Goal: Information Seeking & Learning: Learn about a topic

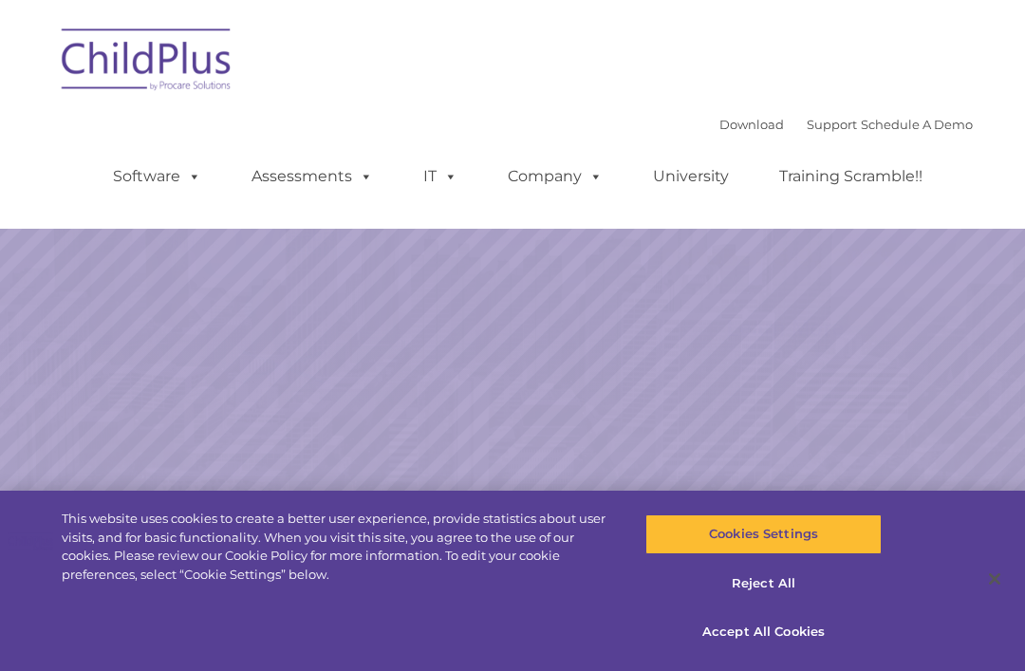
select select "MEDIUM"
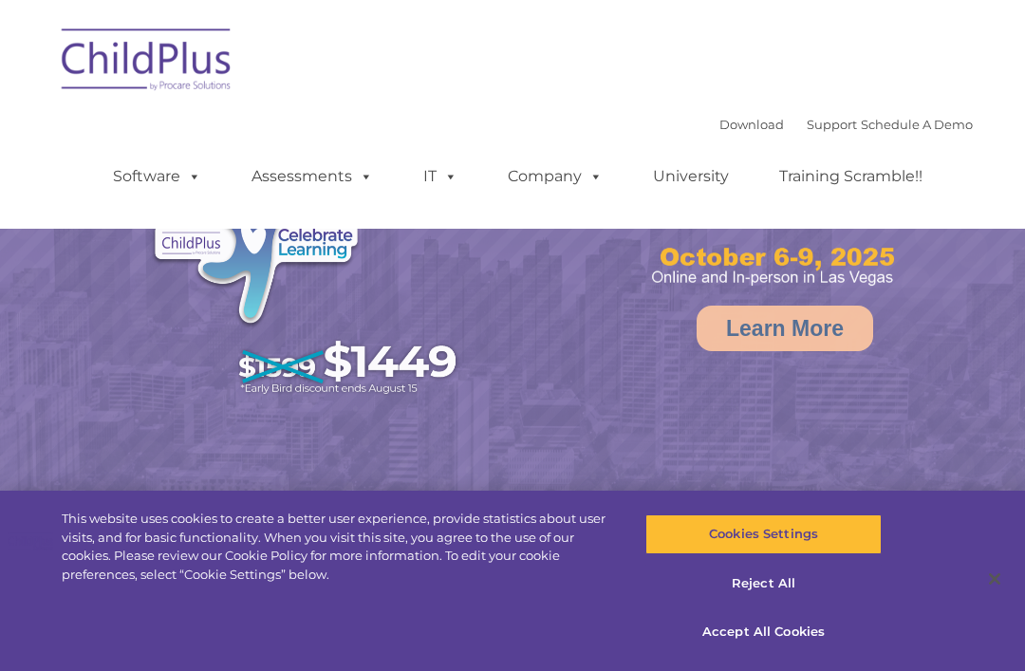
select select "MEDIUM"
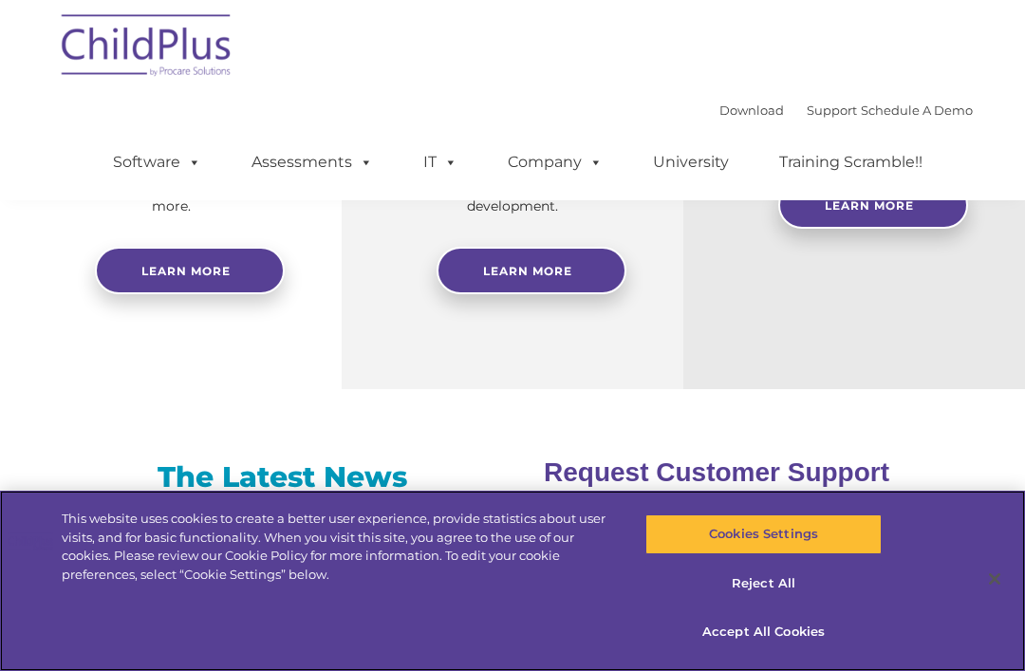
scroll to position [1025, 0]
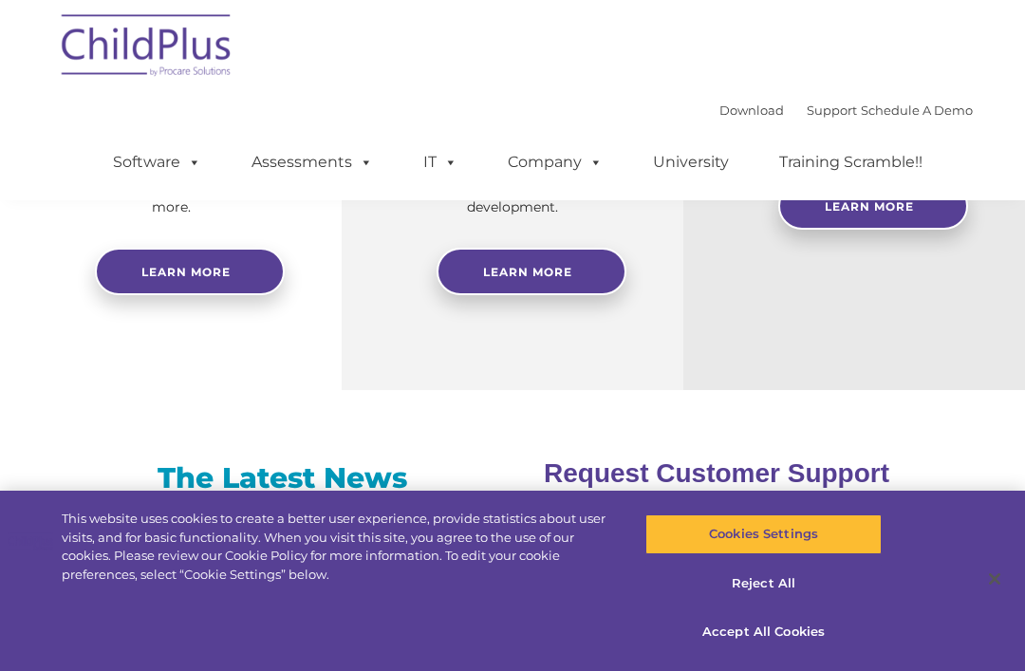
click at [362, 161] on span at bounding box center [362, 162] width 21 height 18
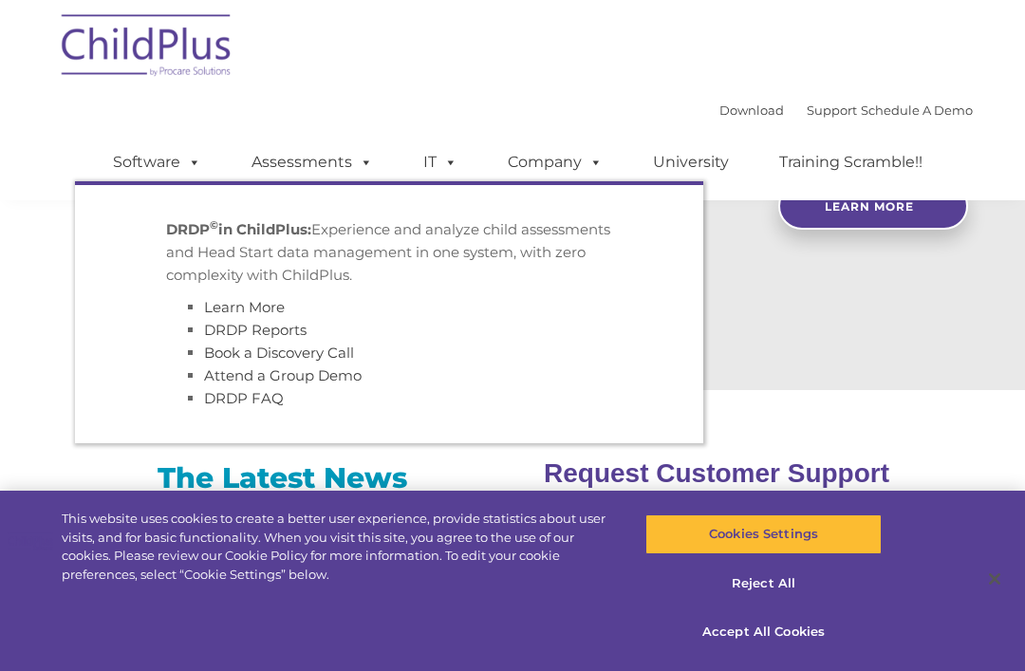
click at [861, 329] on div "Free Regional Meetings Not using ChildPlus? These are a great opportunity to ne…" at bounding box center [854, 52] width 342 height 675
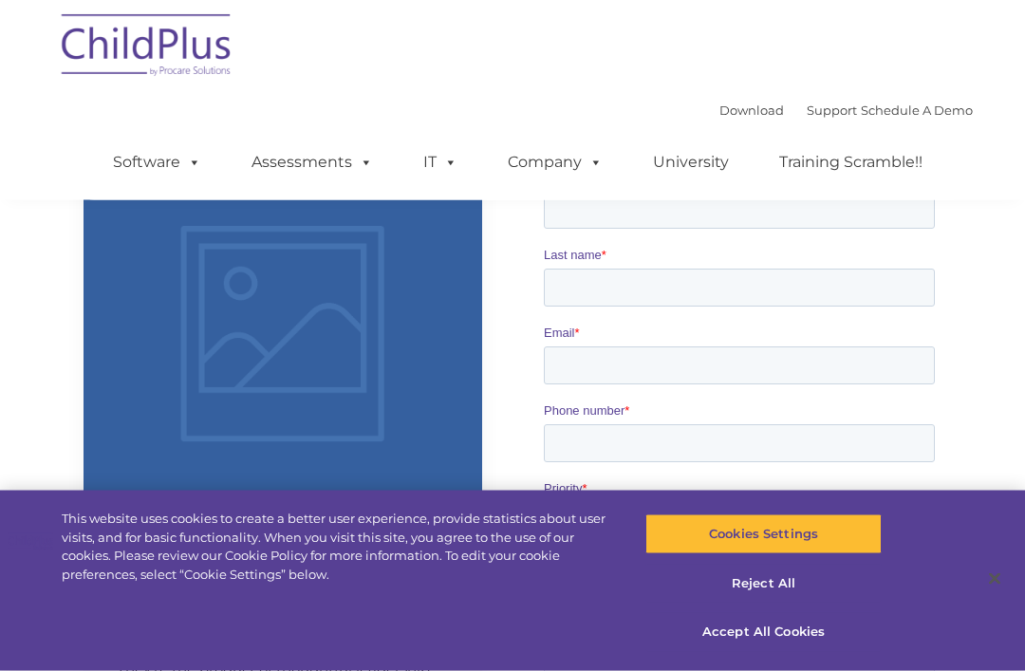
scroll to position [2030, 0]
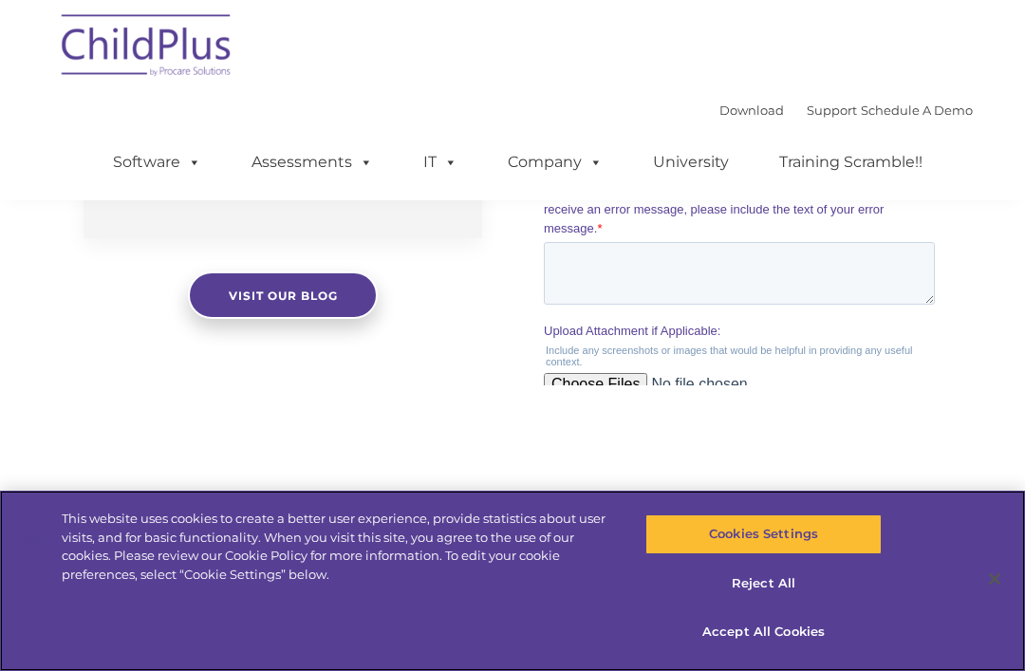
click at [773, 652] on button "Accept All Cookies" at bounding box center [762, 632] width 235 height 40
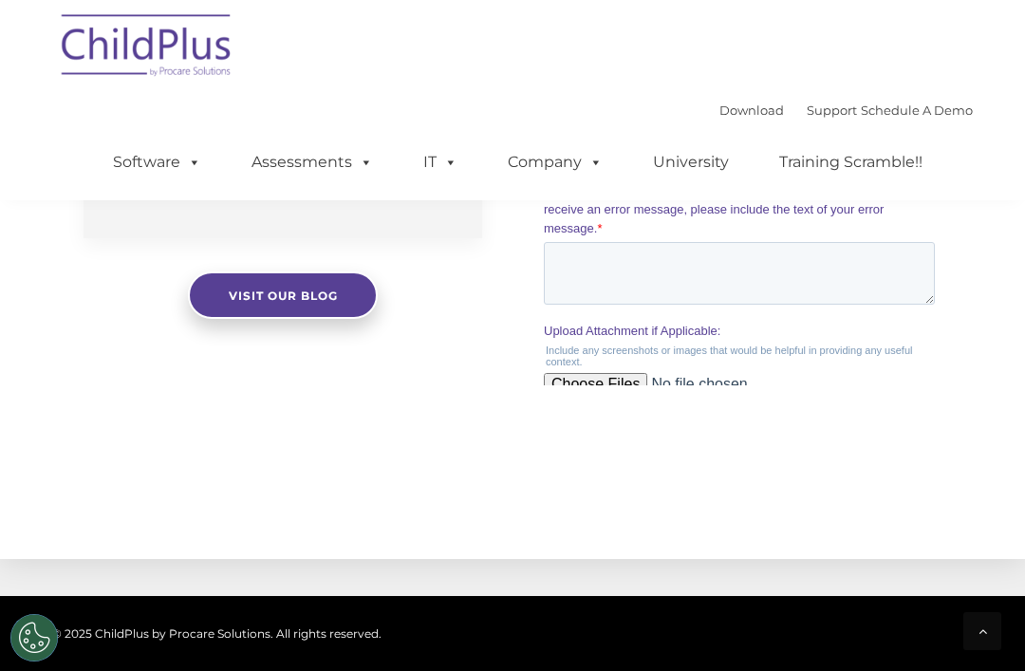
click at [646, 520] on p "1040 Crown Pointe Pkwy Suite 1000 Atlanta, GA 30338 (800) 888-6674 Contact Us" at bounding box center [628, 460] width 202 height 119
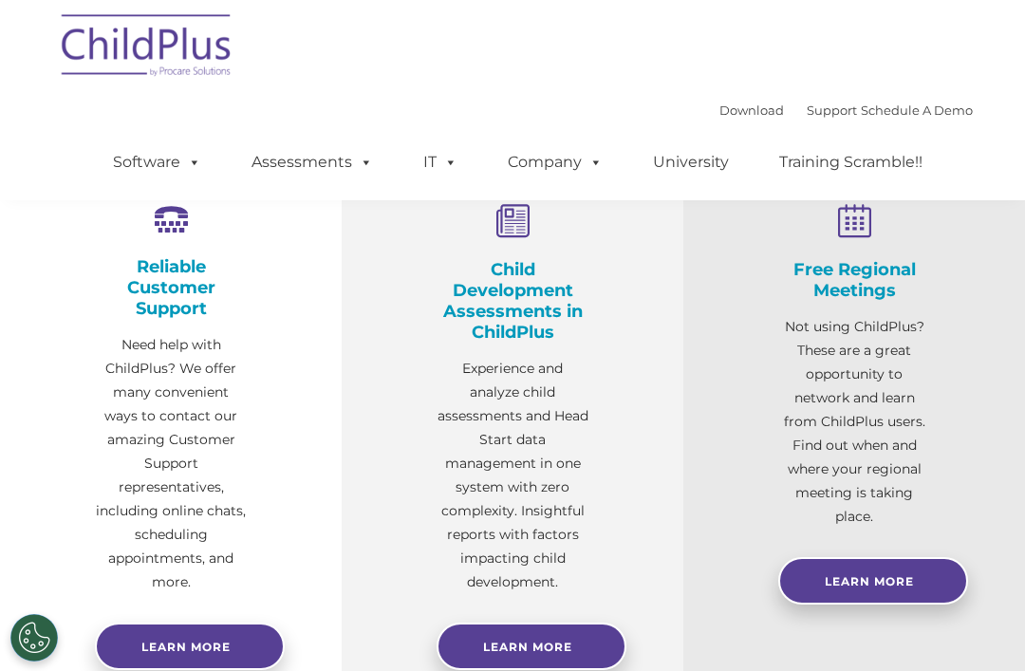
scroll to position [649, 0]
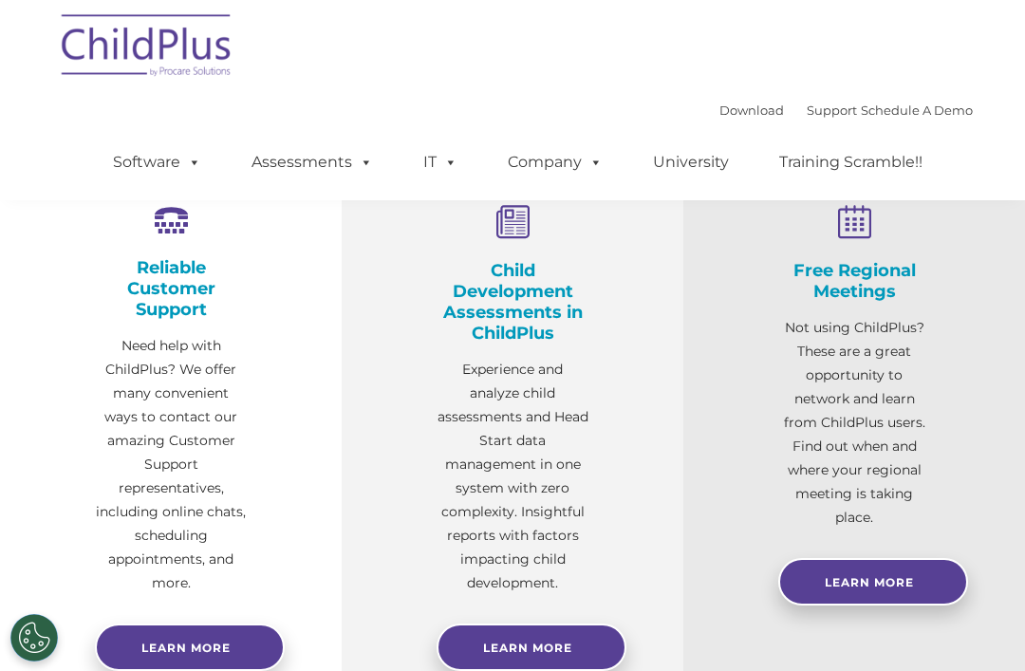
click at [547, 640] on span "Learn More" at bounding box center [527, 647] width 89 height 14
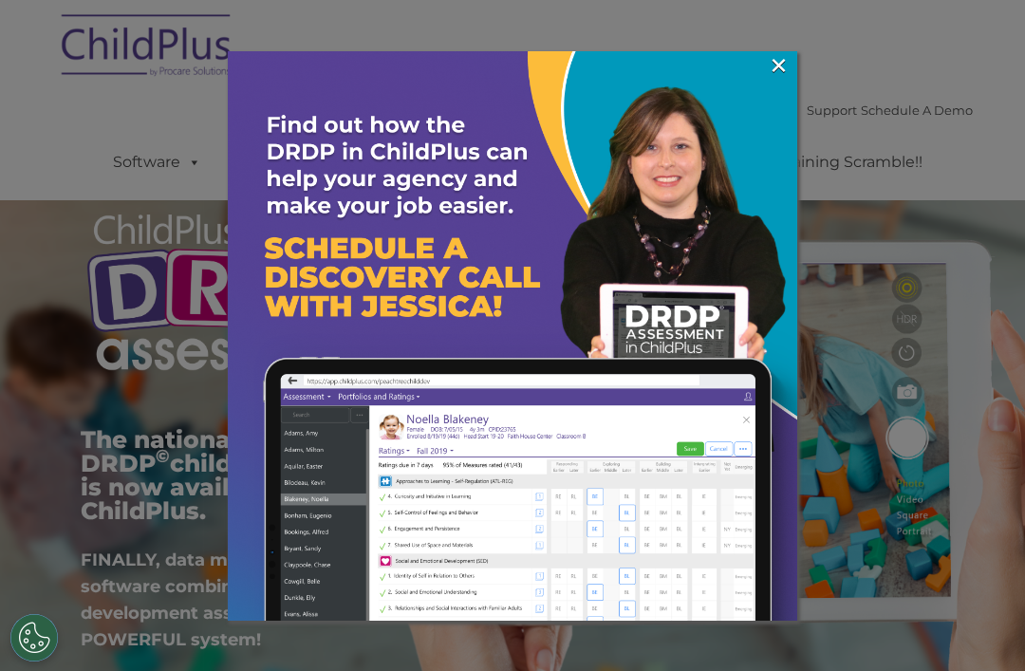
click at [772, 69] on link "×" at bounding box center [779, 65] width 22 height 19
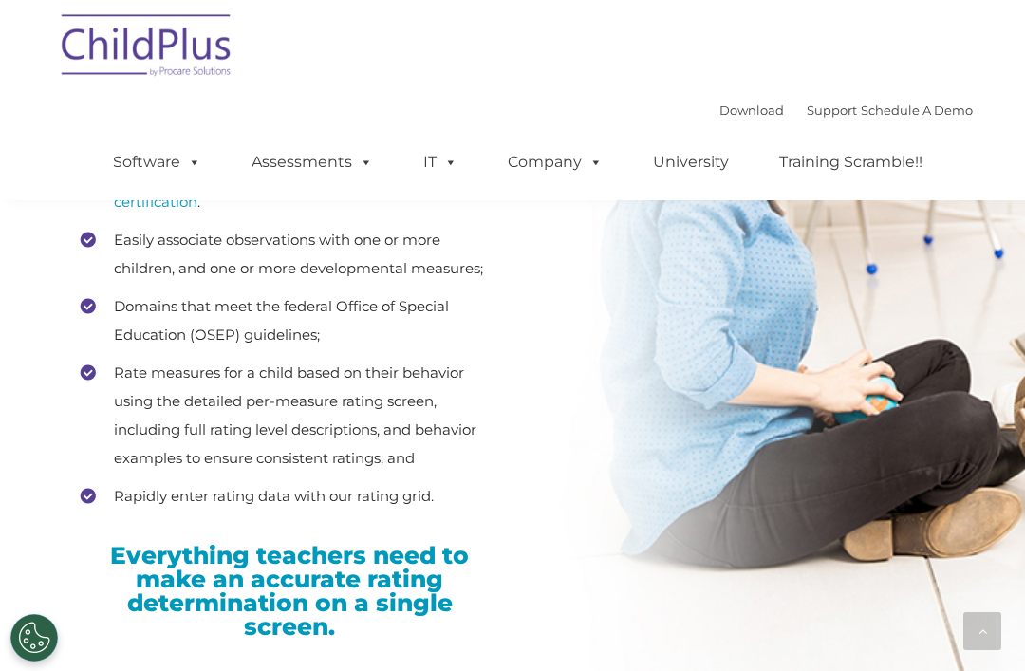
scroll to position [4749, 0]
